Goal: Task Accomplishment & Management: Use online tool/utility

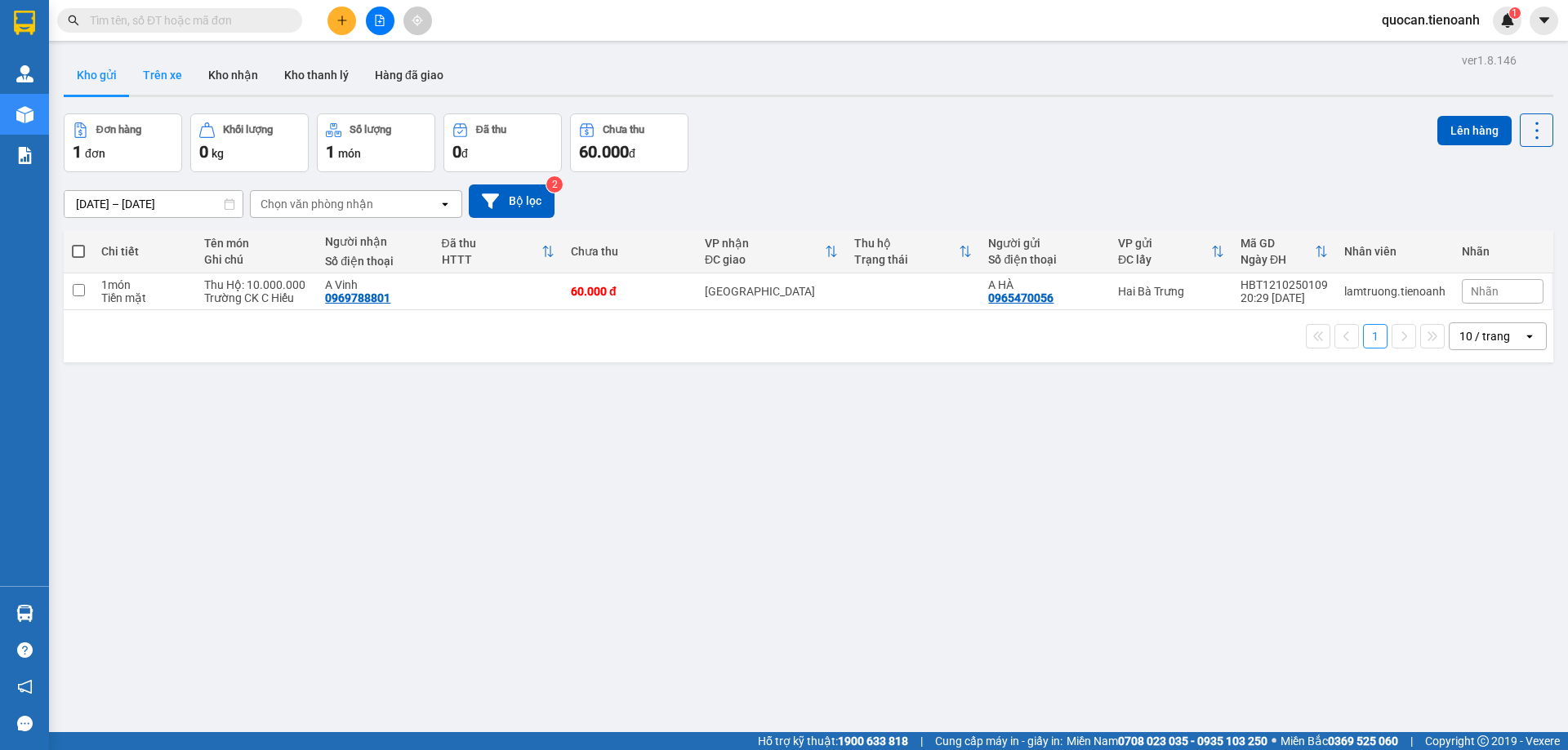
click at [164, 70] on button "Trên xe" at bounding box center [163, 75] width 66 height 39
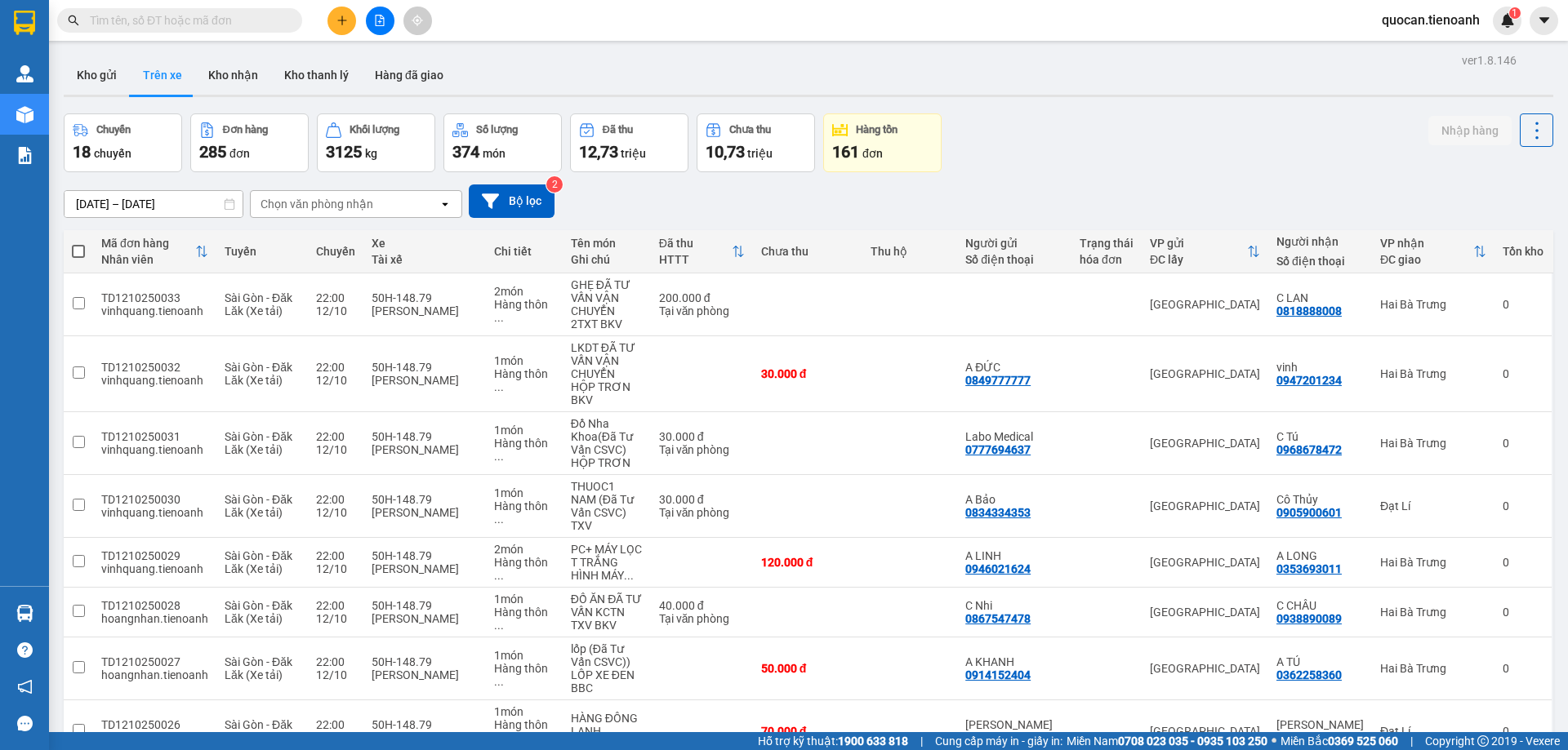
click at [398, 199] on div "Chọn văn phòng nhận" at bounding box center [345, 204] width 188 height 26
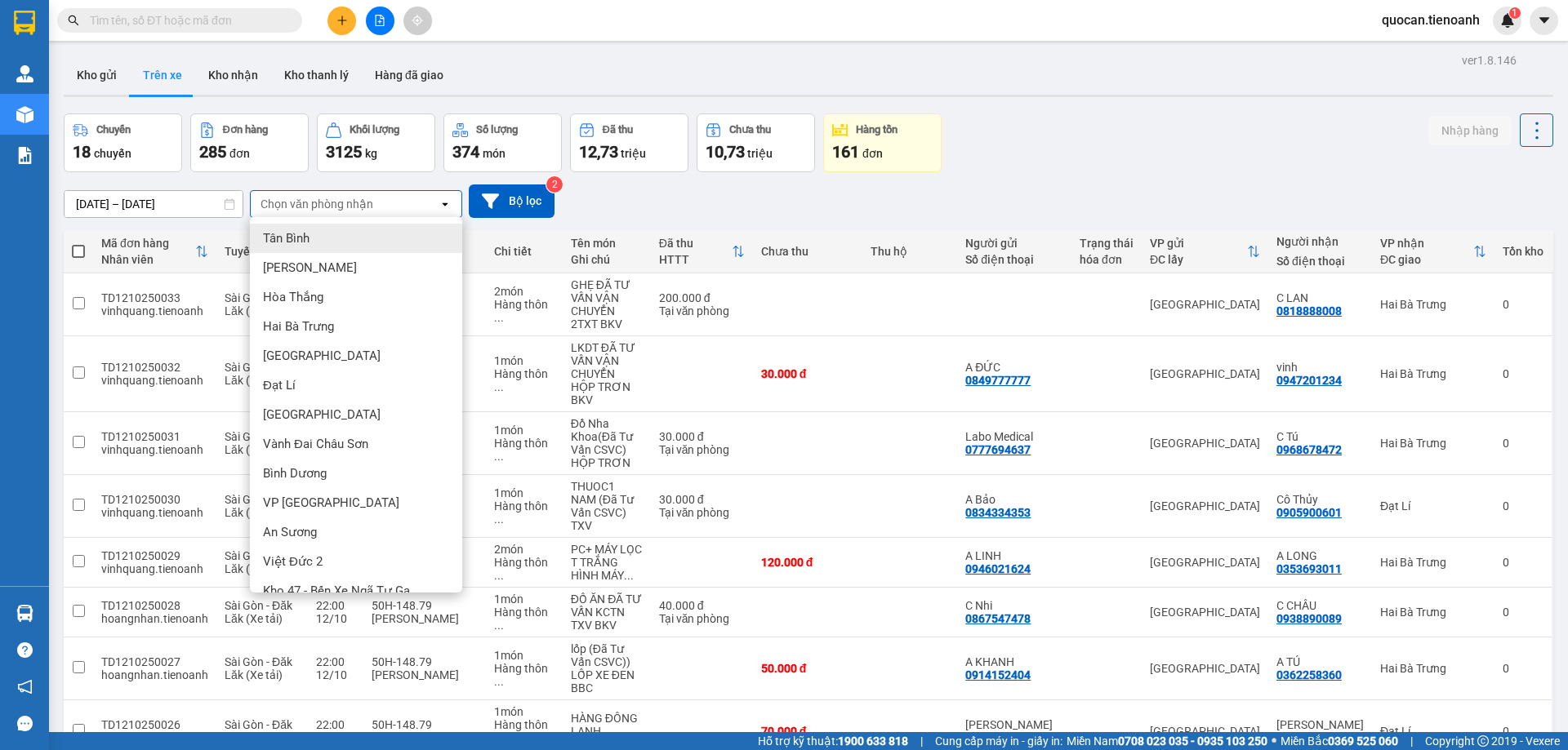
click at [357, 241] on div "Tân Bình" at bounding box center [356, 238] width 213 height 30
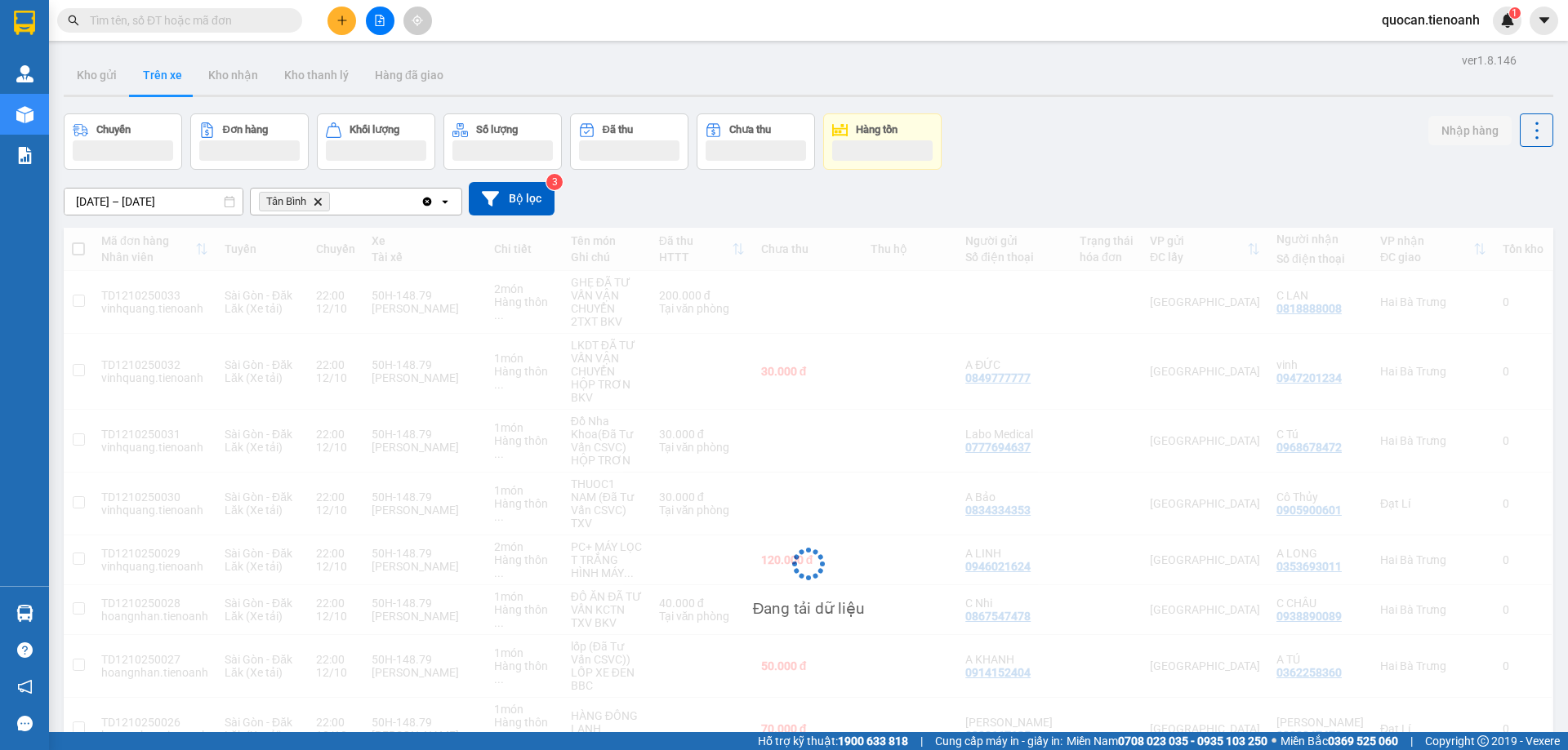
click at [359, 198] on div "Tân Bình Delete" at bounding box center [336, 202] width 170 height 26
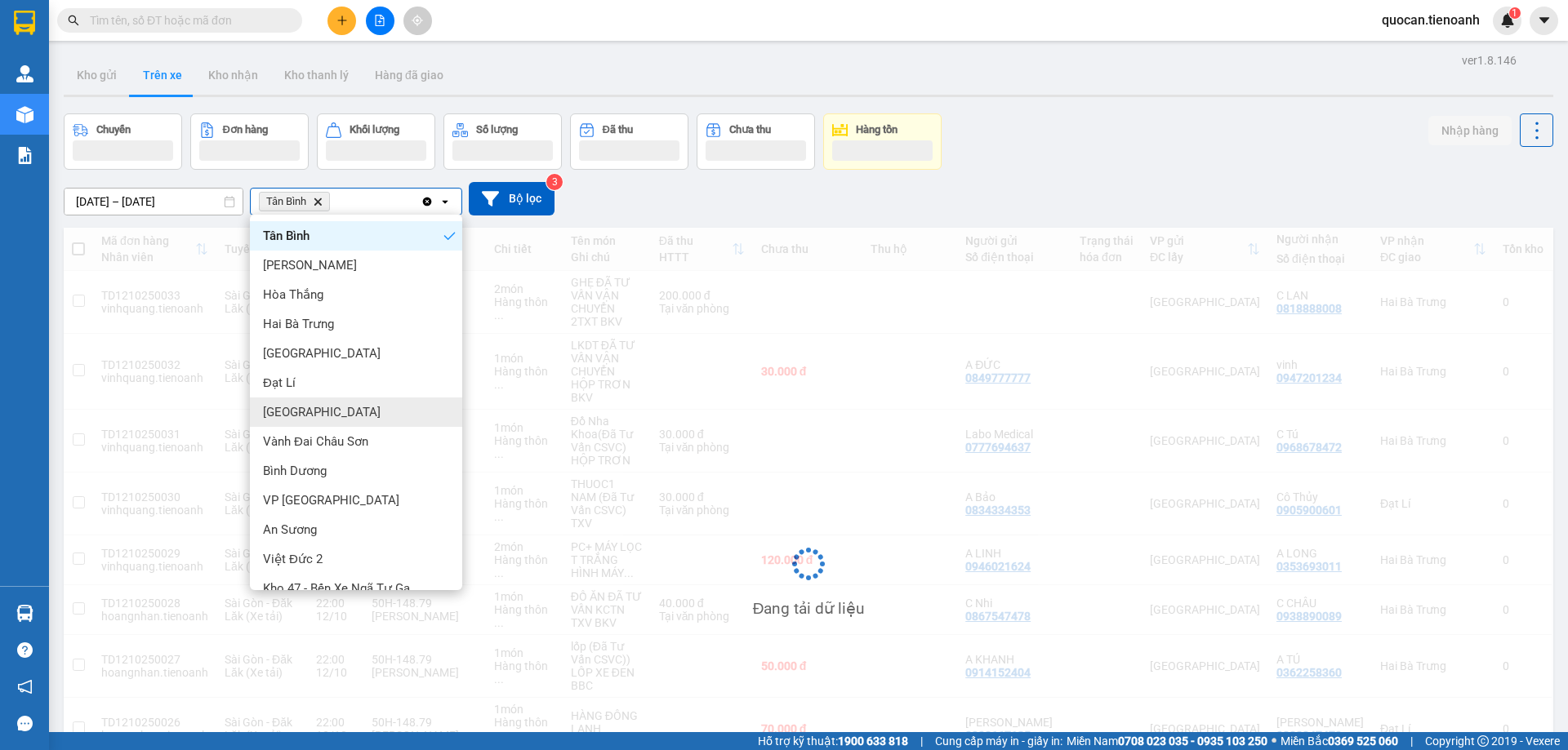
drag, startPoint x: 335, startPoint y: 409, endPoint x: 349, endPoint y: 299, distance: 110.9
click at [335, 408] on div "Thủ Đức" at bounding box center [356, 412] width 213 height 30
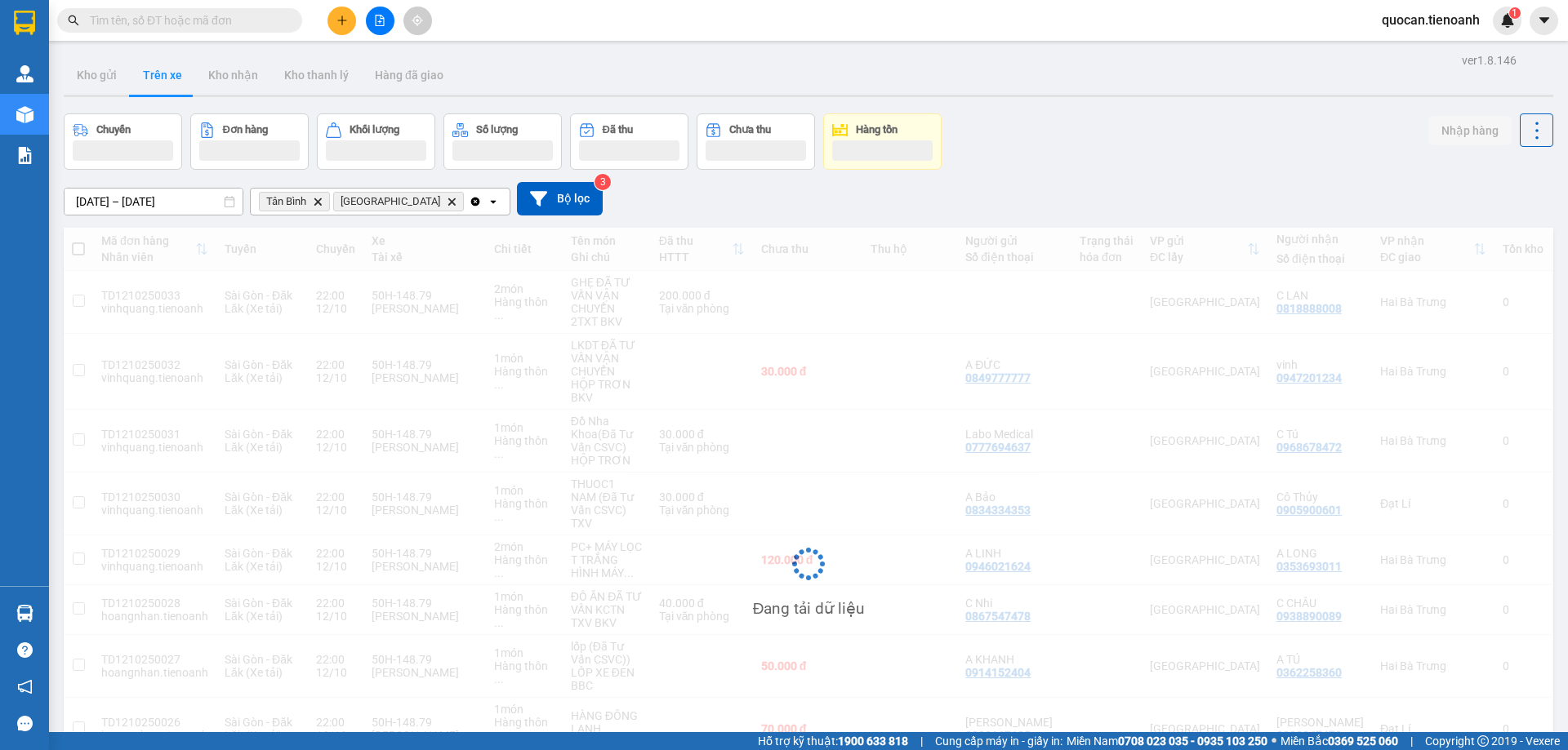
click at [413, 203] on div "Tân Bình Delete Thủ Đức Delete" at bounding box center [360, 202] width 218 height 26
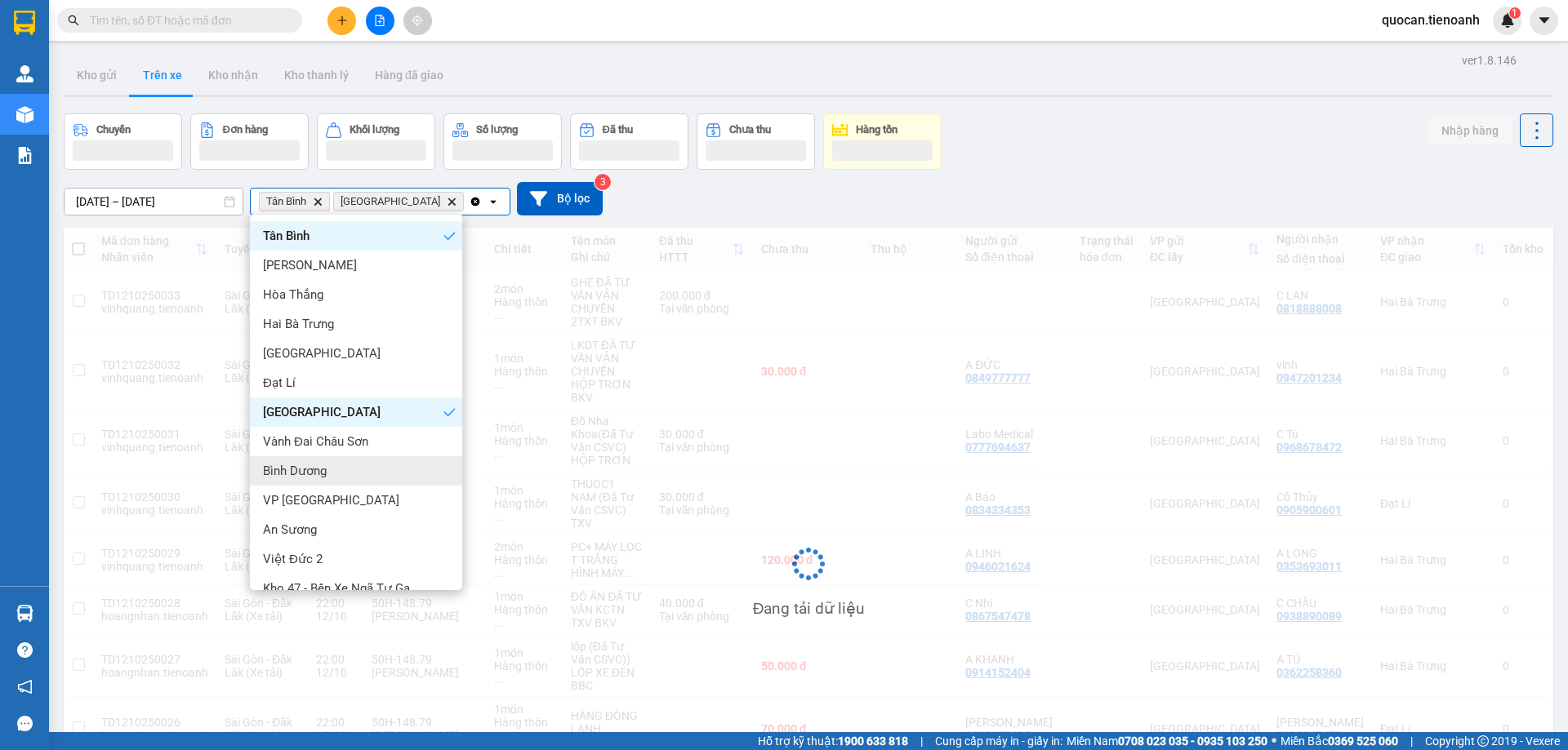
click at [368, 411] on div "Bình Dương" at bounding box center [356, 471] width 213 height 30
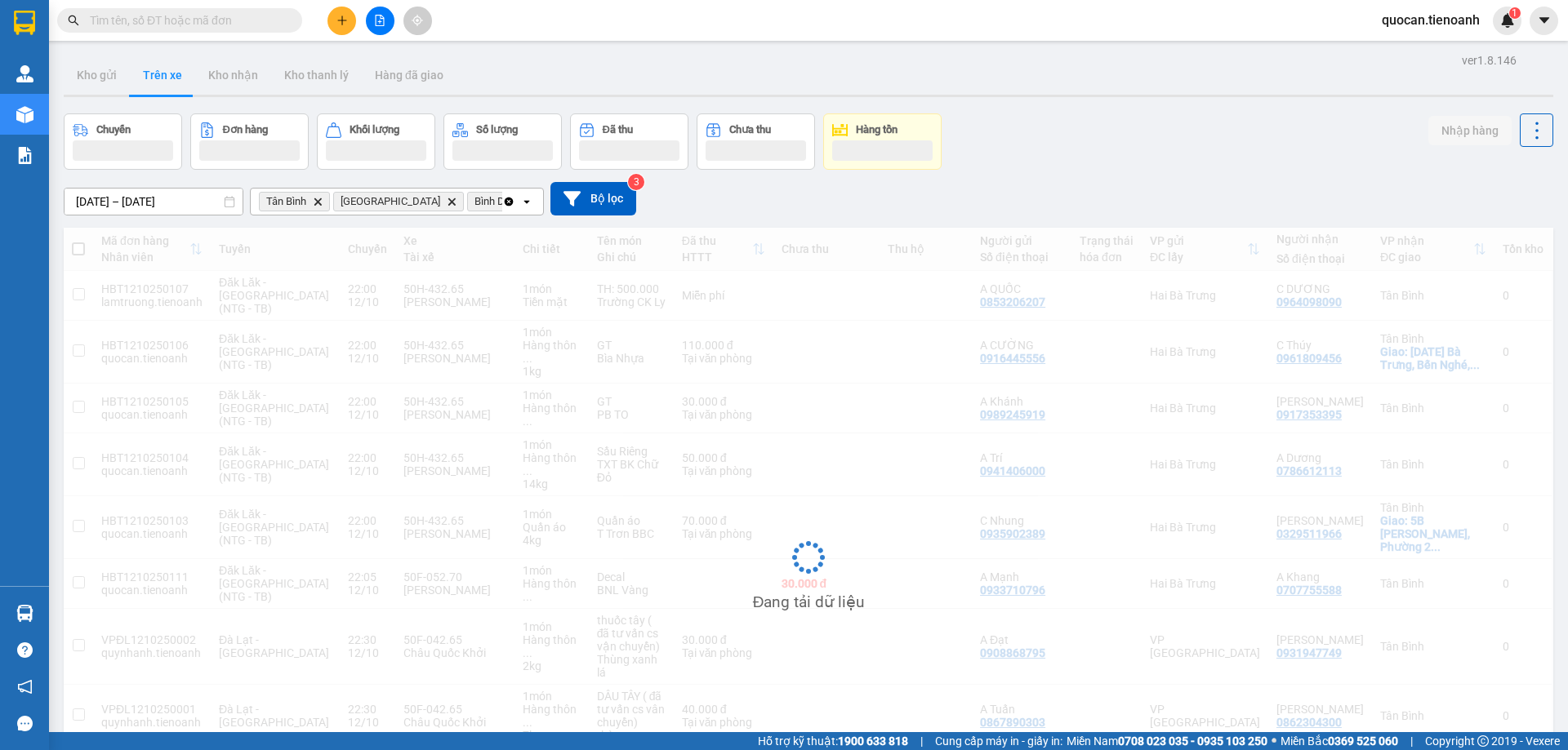
click at [497, 200] on div "Tân Bình Delete Thủ Đức Delete Bình Dương Delete" at bounding box center [377, 202] width 252 height 26
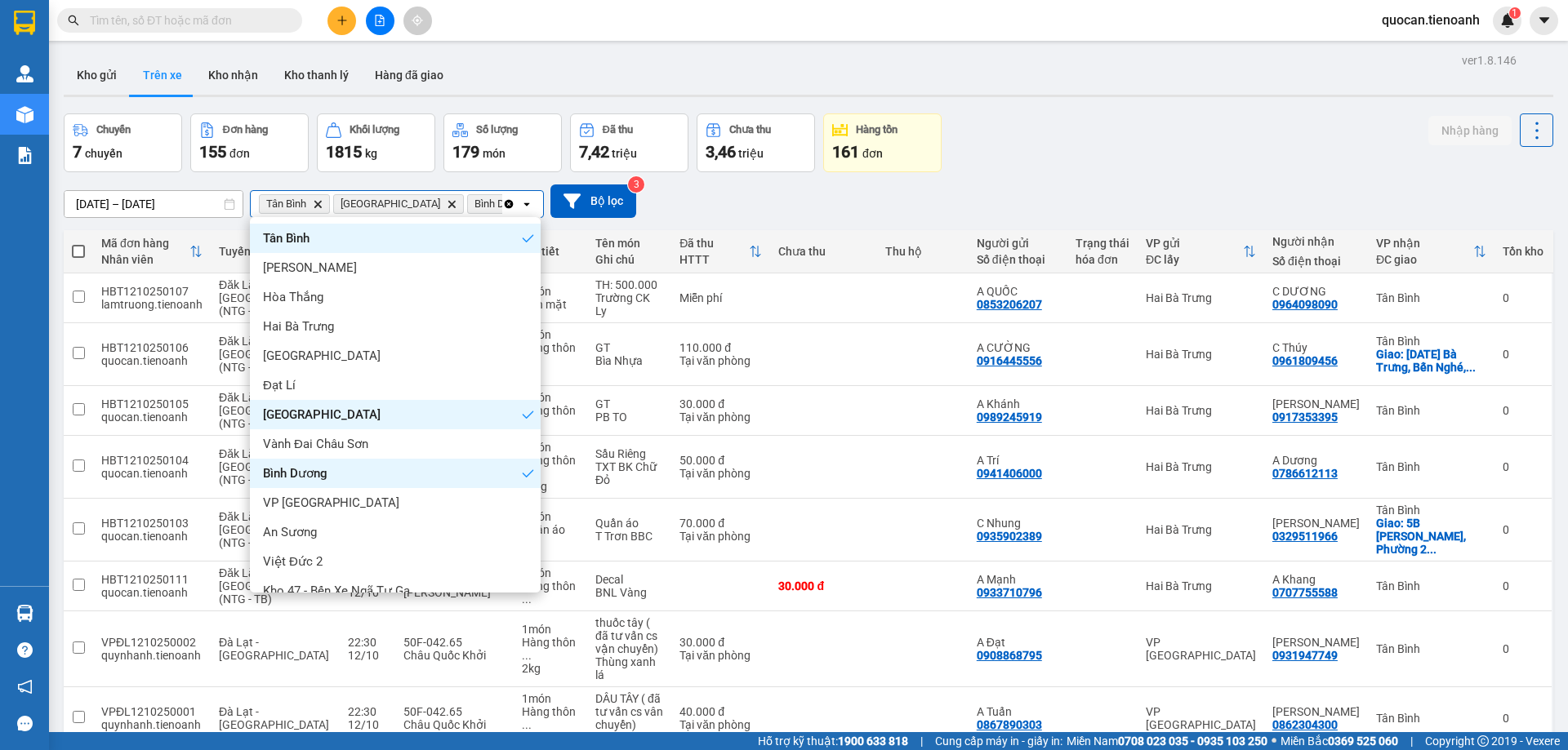
scroll to position [49, 0]
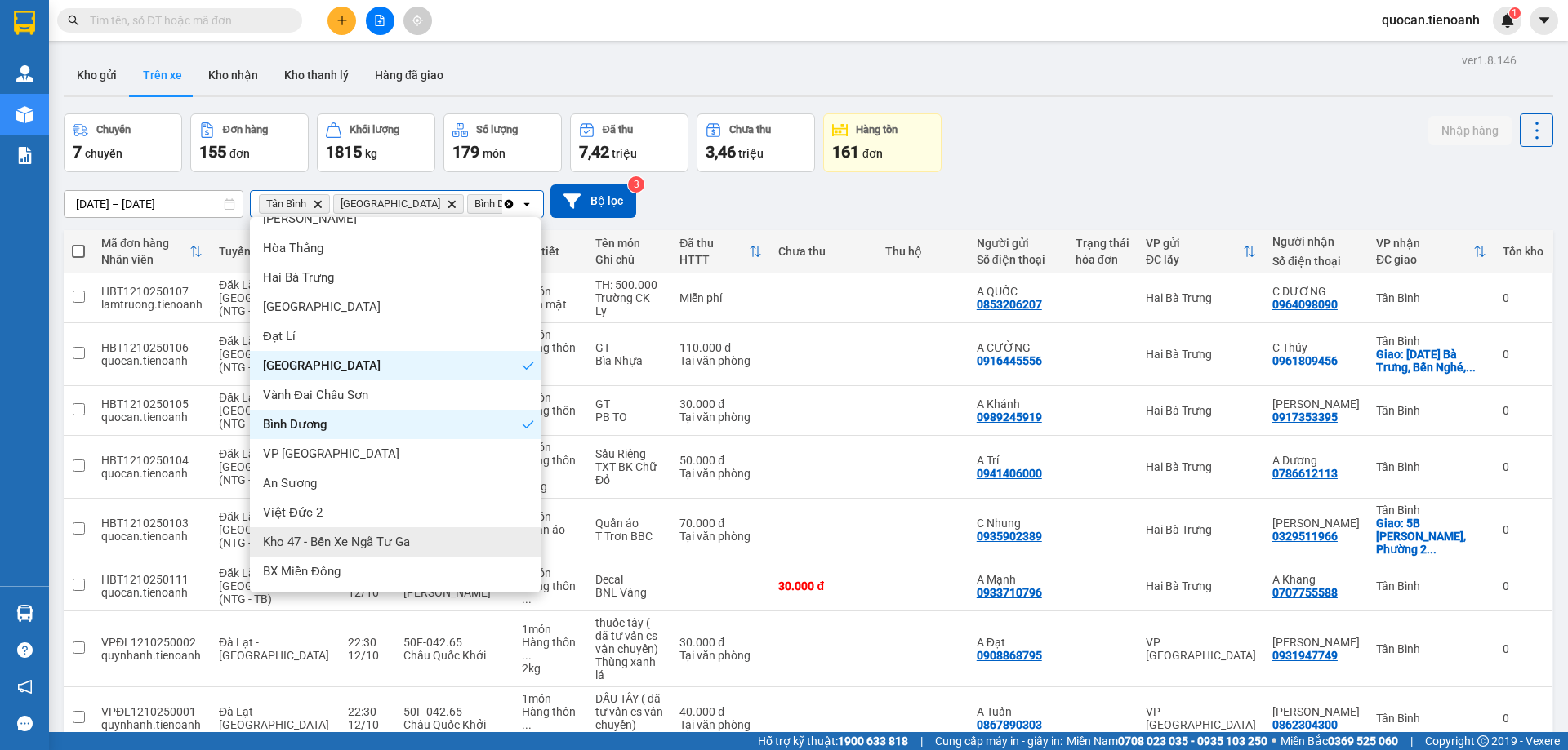
drag, startPoint x: 382, startPoint y: 531, endPoint x: 385, endPoint y: 501, distance: 30.1
click at [382, 411] on div "Kho 47 - Bến Xe Ngã Tư Ga" at bounding box center [396, 542] width 291 height 30
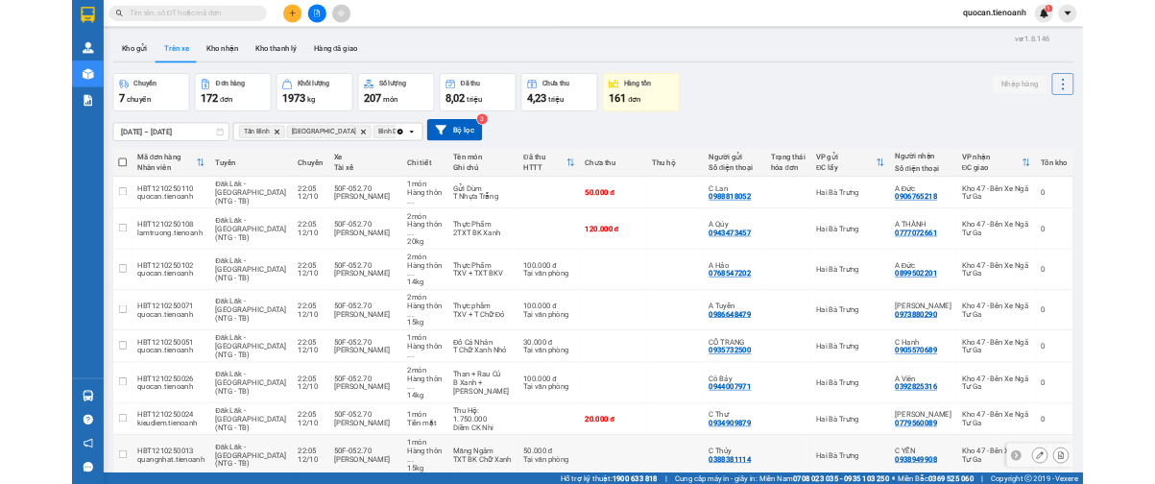
scroll to position [96, 0]
